Goal: Information Seeking & Learning: Check status

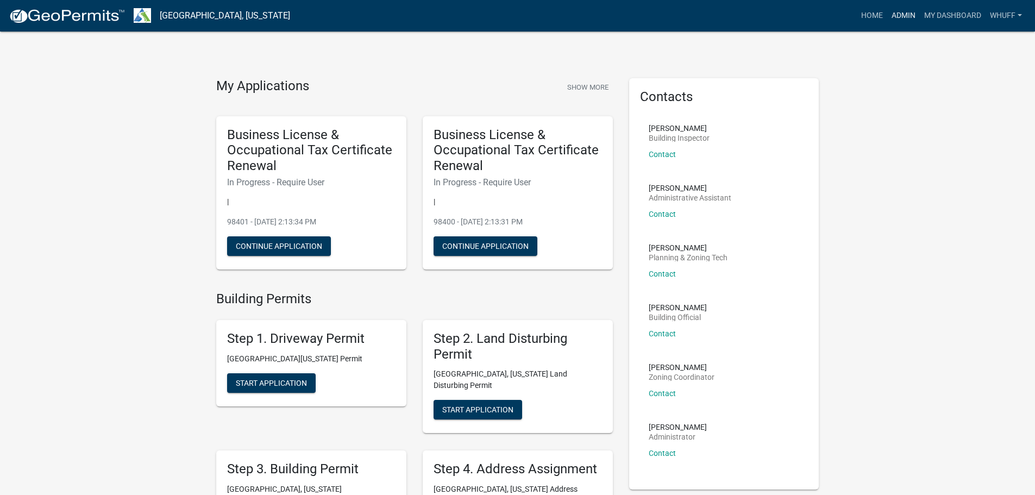
click at [899, 22] on link "Admin" at bounding box center [903, 15] width 33 height 21
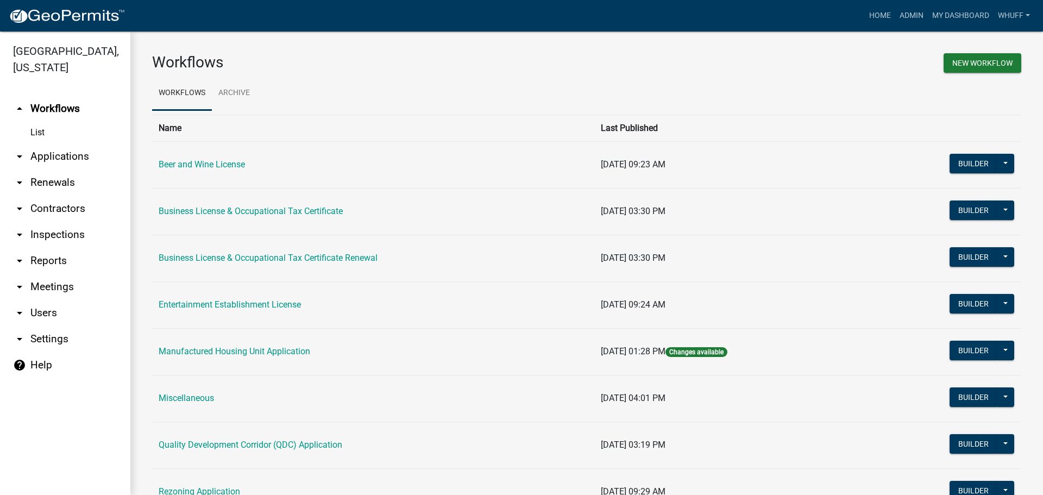
click at [39, 143] on link "arrow_drop_down Applications" at bounding box center [65, 156] width 130 height 26
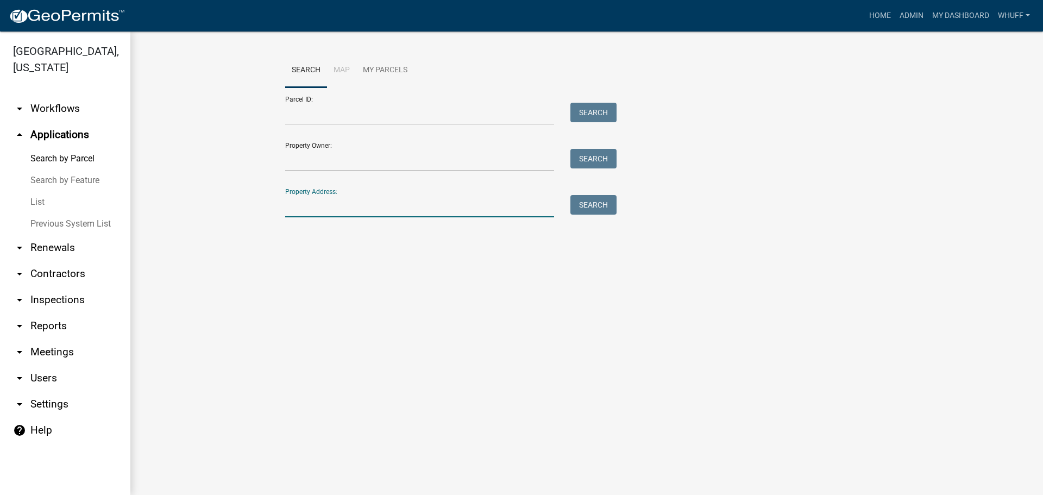
click at [370, 208] on input "Property Address:" at bounding box center [419, 206] width 269 height 22
click at [52, 96] on link "arrow_drop_down Workflows" at bounding box center [65, 109] width 130 height 26
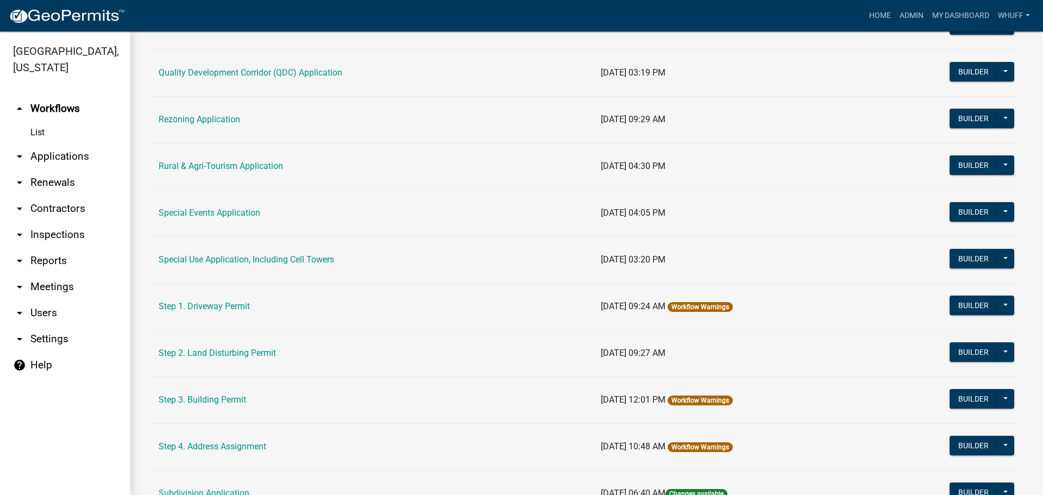
scroll to position [434, 0]
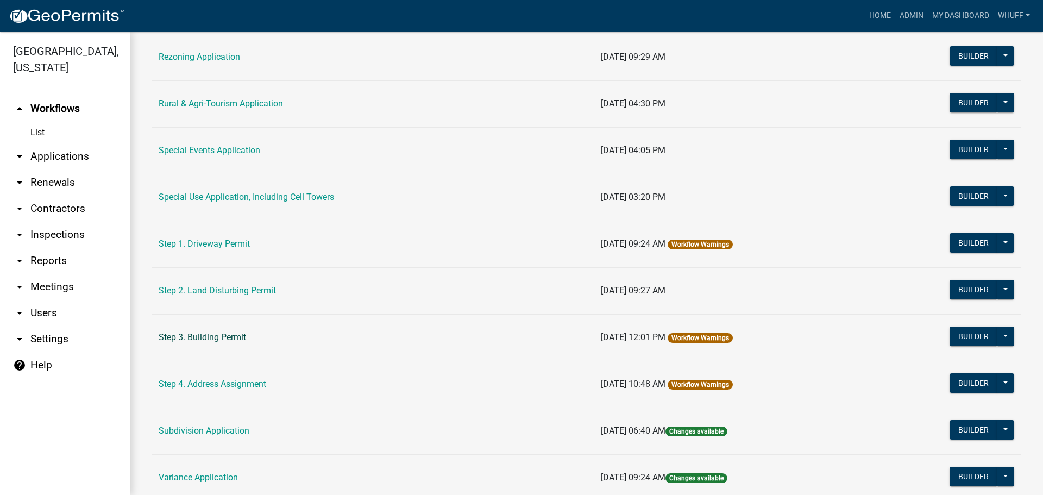
click at [218, 335] on link "Step 3. Building Permit" at bounding box center [202, 337] width 87 height 10
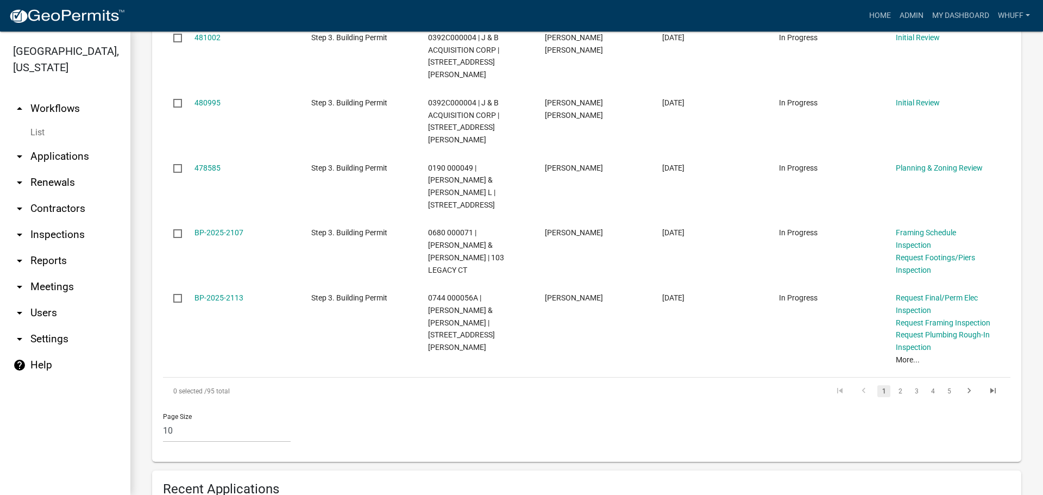
scroll to position [869, 0]
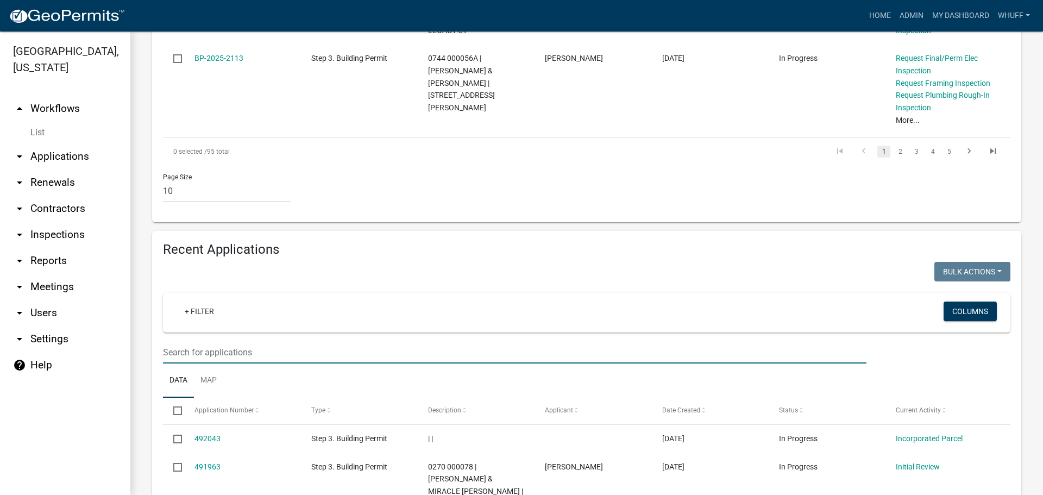
click at [257, 341] on input "text" at bounding box center [514, 352] width 703 height 22
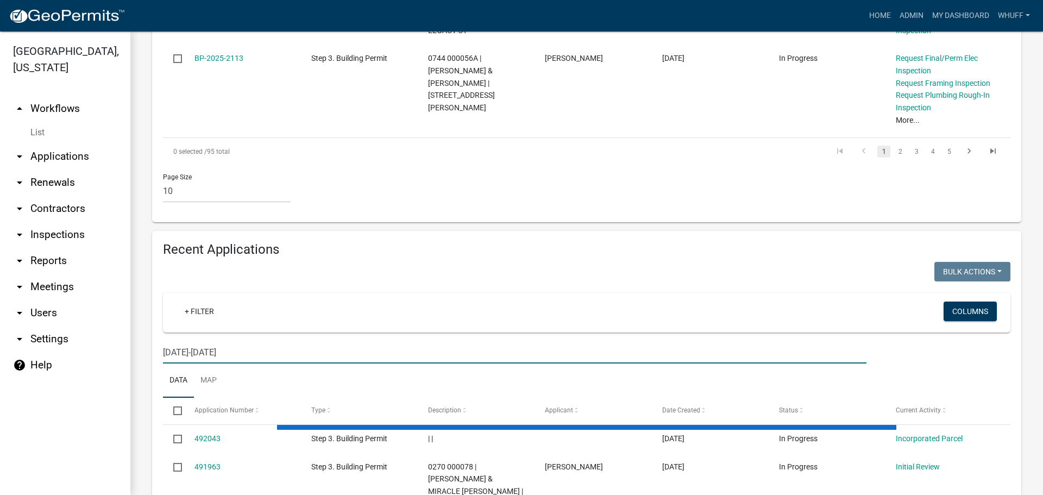
type input "2025-2059"
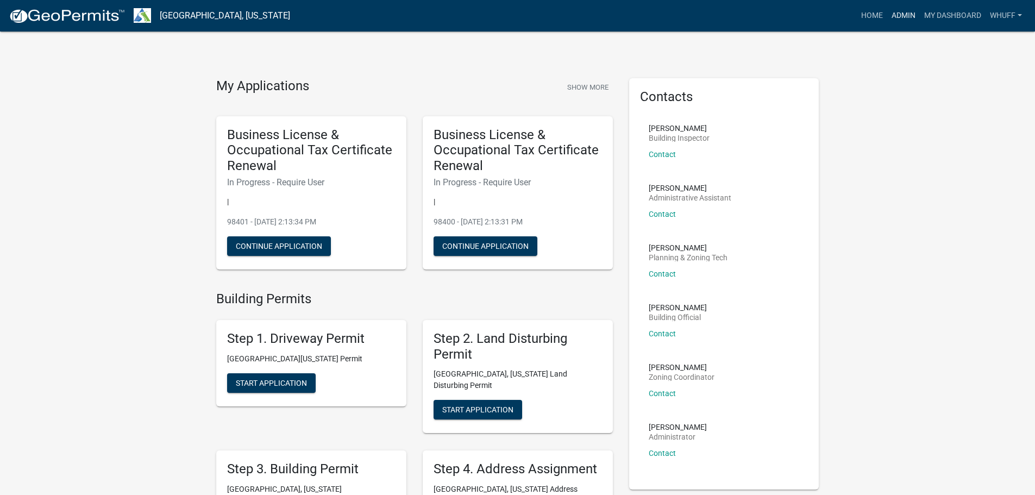
click at [891, 16] on link "Admin" at bounding box center [903, 15] width 33 height 21
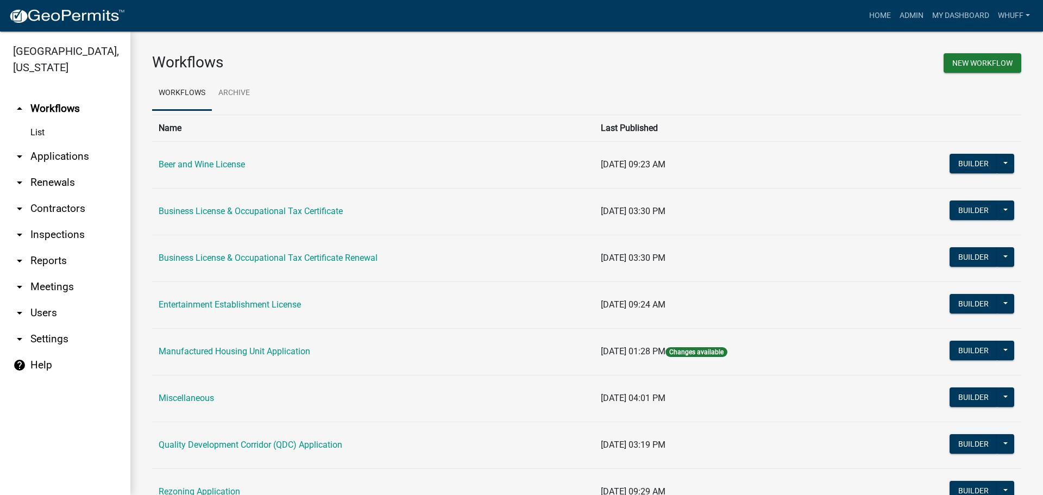
click at [52, 126] on link "List" at bounding box center [65, 133] width 130 height 22
click at [75, 145] on link "arrow_drop_down Applications" at bounding box center [65, 156] width 130 height 26
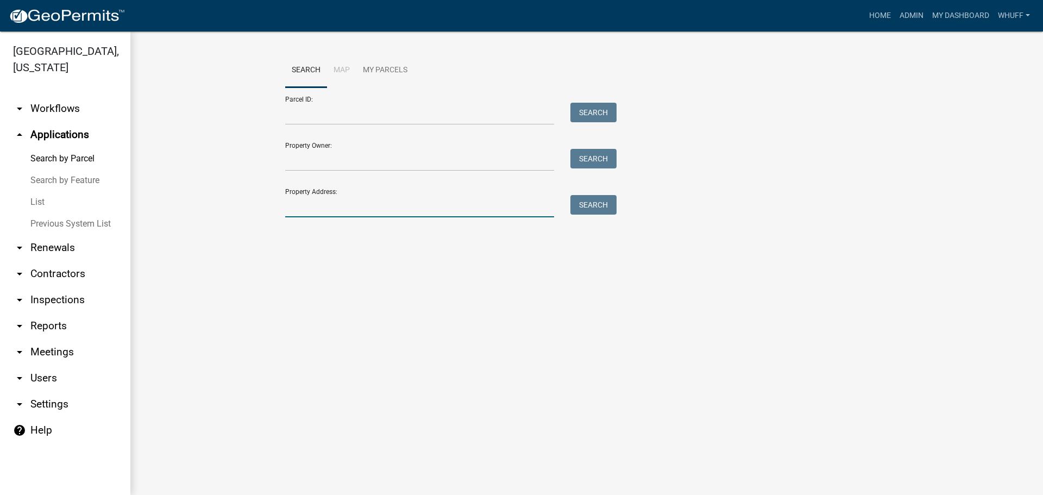
click at [339, 209] on input "Property Address:" at bounding box center [419, 206] width 269 height 22
type input "236 New Hutchinson"
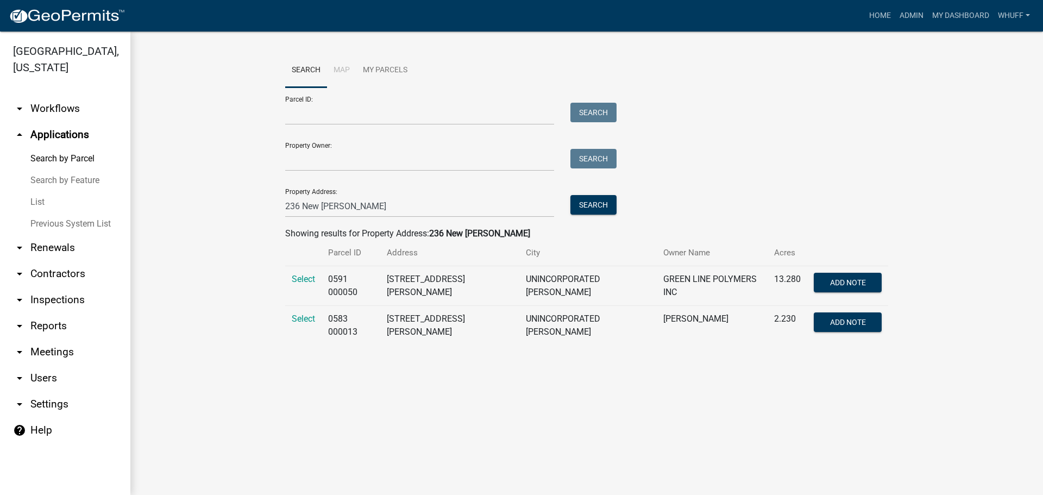
click at [295, 273] on td "Select" at bounding box center [303, 286] width 36 height 40
click at [301, 283] on span "Select" at bounding box center [303, 279] width 23 height 10
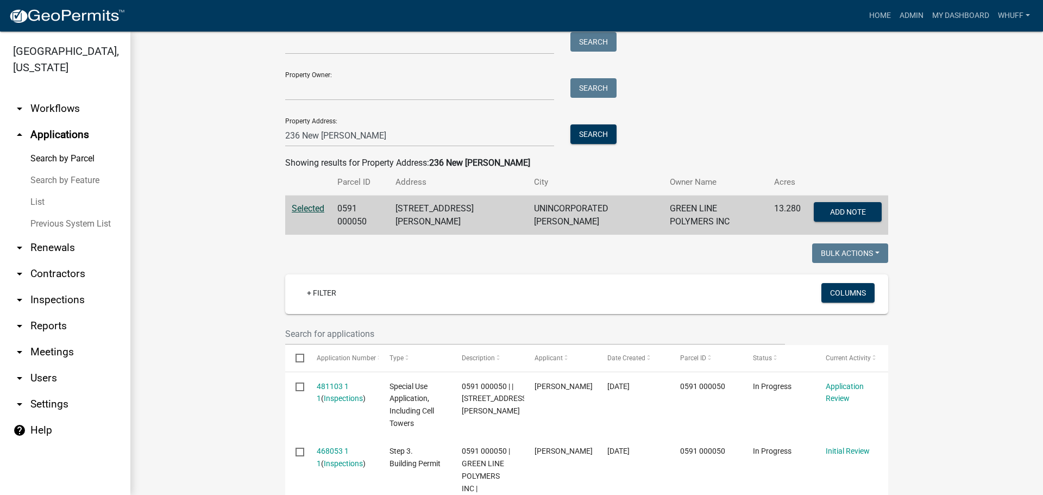
scroll to position [54, 0]
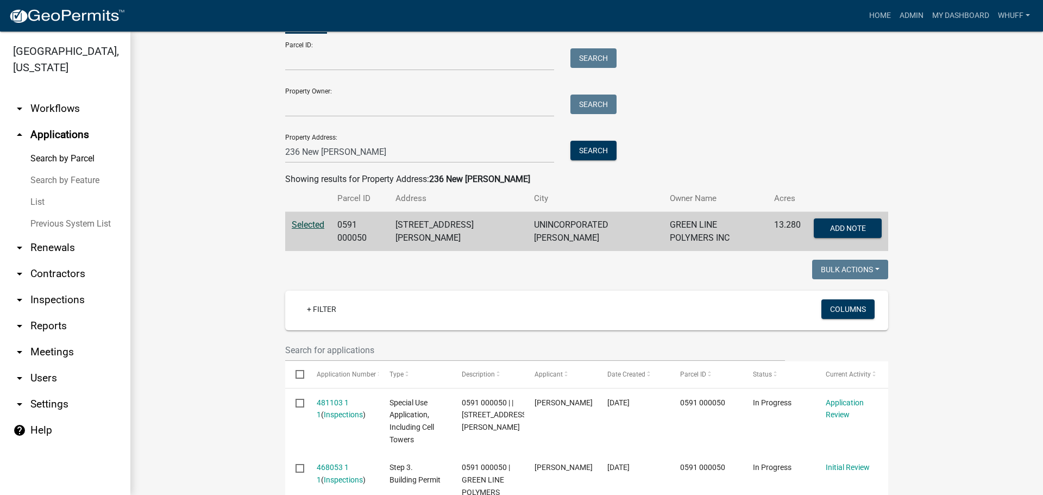
click at [46, 96] on link "arrow_drop_down Workflows" at bounding box center [65, 109] width 130 height 26
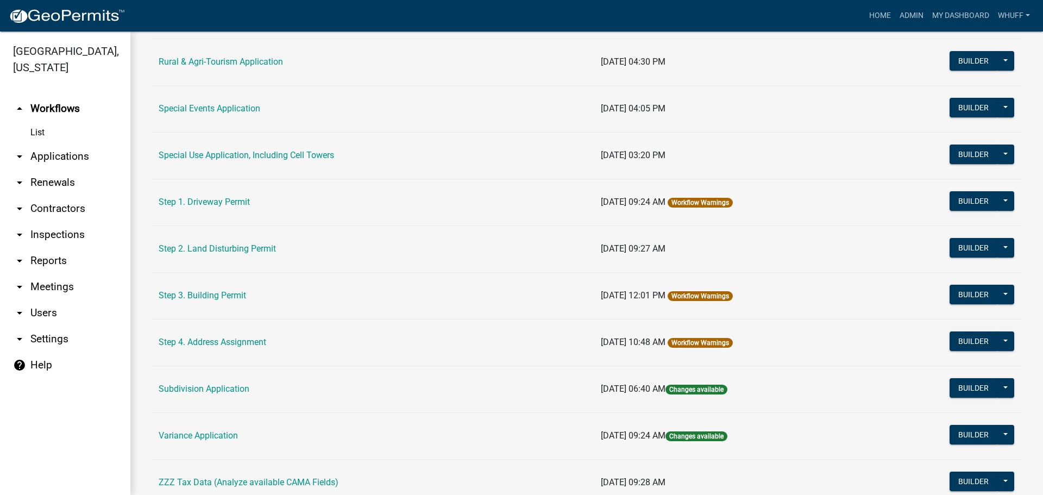
scroll to position [489, 0]
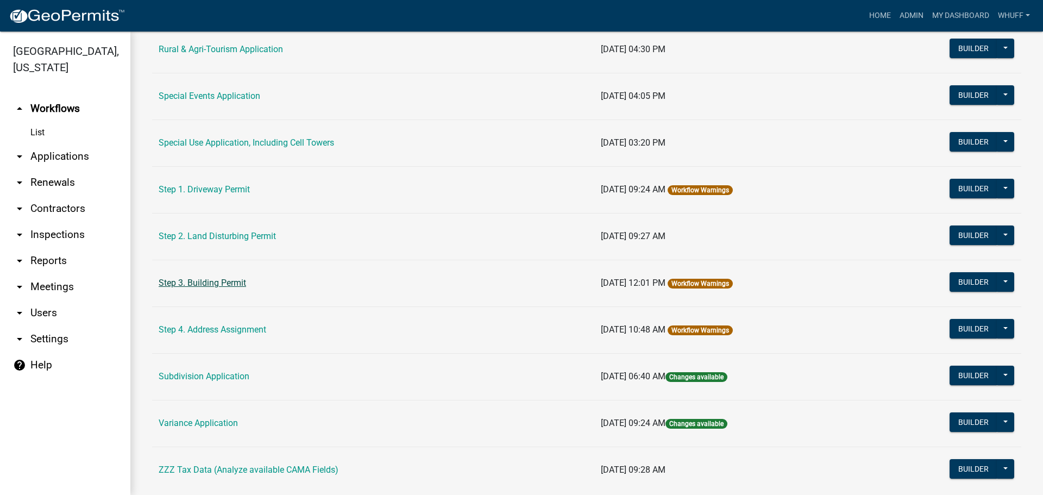
click at [220, 279] on link "Step 3. Building Permit" at bounding box center [202, 283] width 87 height 10
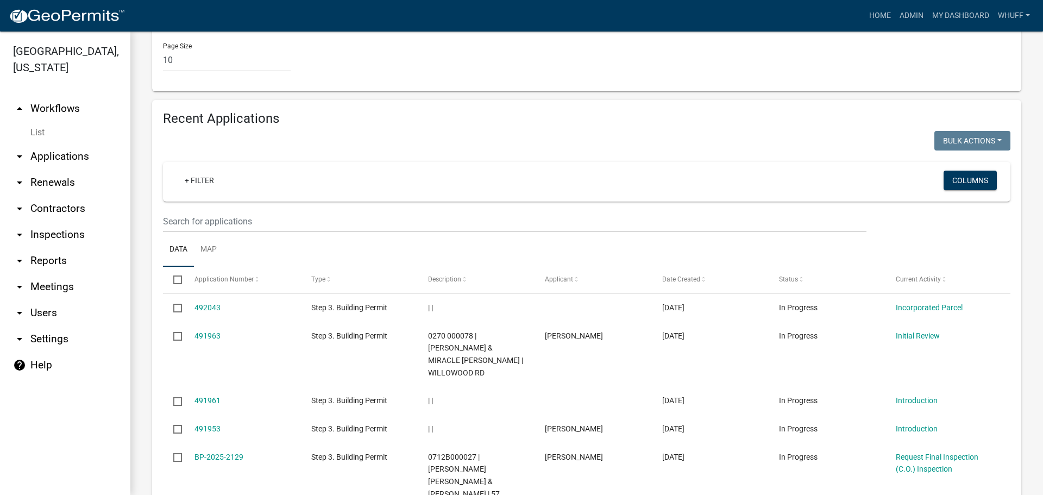
scroll to position [979, 0]
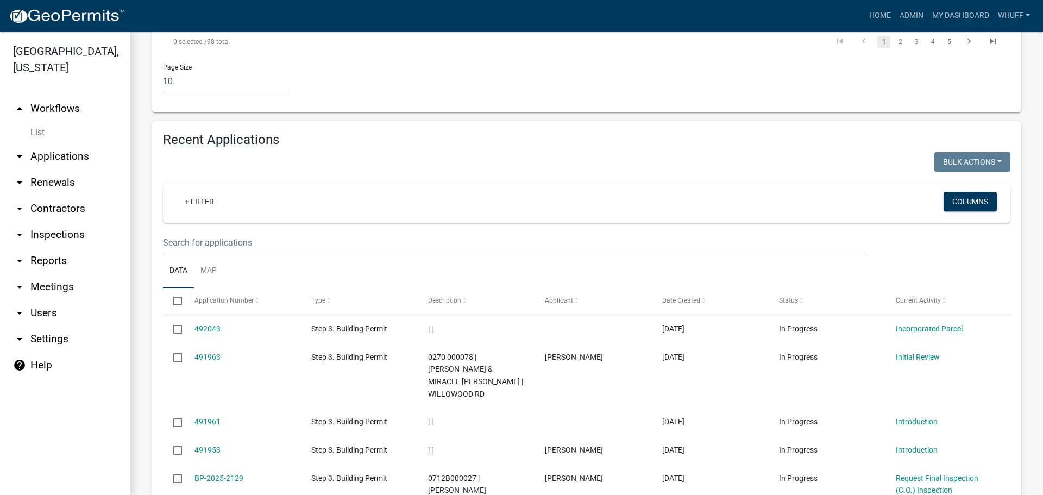
click at [227, 183] on wm-filter-builder "+ Filter Columns" at bounding box center [586, 218] width 847 height 71
click at [229, 231] on input "text" at bounding box center [514, 242] width 703 height 22
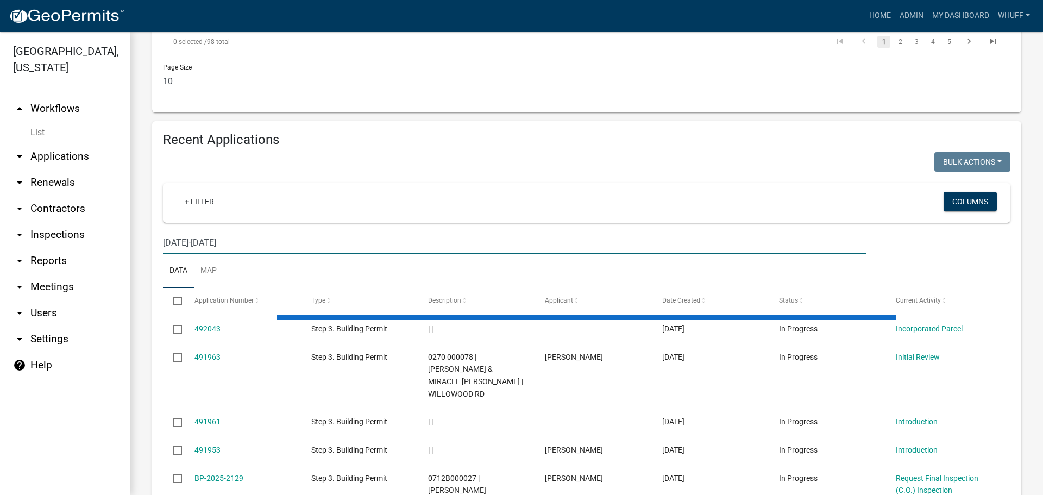
type input "2025-2067"
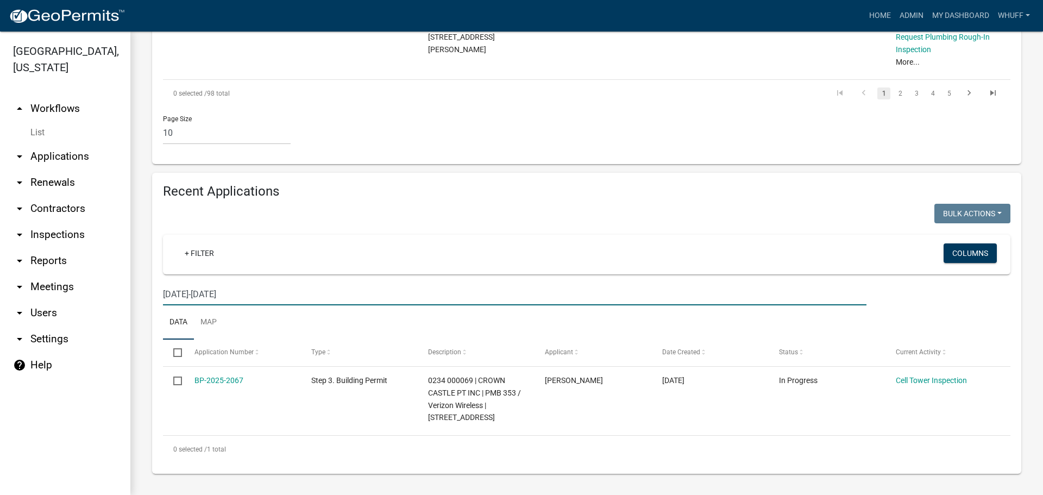
scroll to position [853, 0]
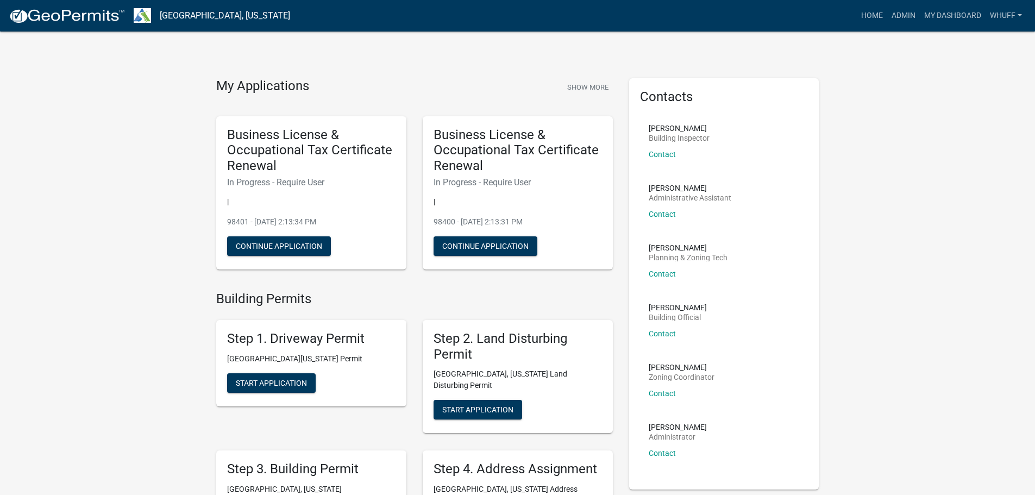
drag, startPoint x: 939, startPoint y: 213, endPoint x: 653, endPoint y: 119, distance: 301.4
